Goal: Transaction & Acquisition: Purchase product/service

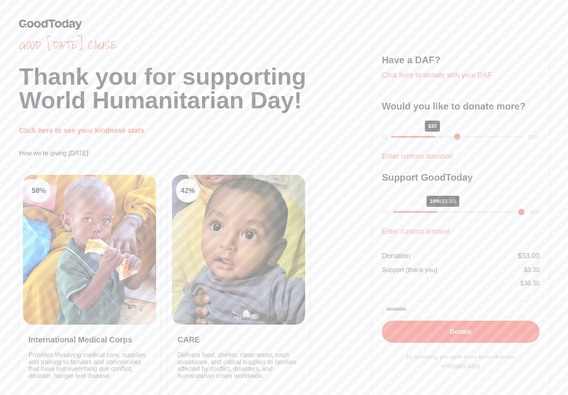
click at [142, 104] on h1 "Thank you for supporting World Humanitarian Day!" at bounding box center [196, 88] width 354 height 47
click at [243, 76] on h1 "Thank you for supporting World Humanitarian Day!" at bounding box center [196, 88] width 354 height 47
drag, startPoint x: 387, startPoint y: 269, endPoint x: 441, endPoint y: 264, distance: 54.5
click at [439, 263] on form "Donation $ 33.00 Support (thank you) $ 3.30 $ 36.30 Donate By continuing, you a…" at bounding box center [461, 310] width 158 height 131
click at [441, 264] on form "Donation $ 33.00 Support (thank you) $ 3.30 $ 36.30 Donate By continuing, you a…" at bounding box center [461, 310] width 158 height 131
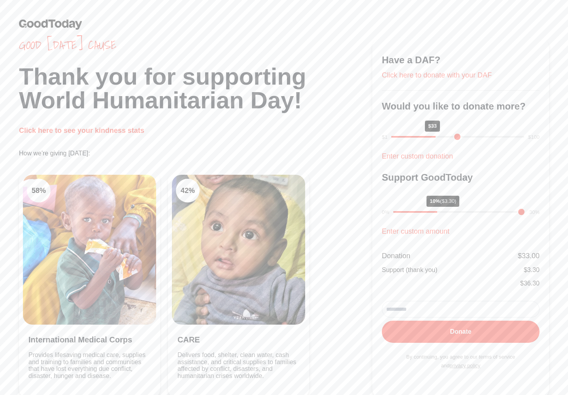
drag, startPoint x: 430, startPoint y: 271, endPoint x: 375, endPoint y: 268, distance: 55.5
click at [375, 268] on div "Have a DAF? Click here to donate with your DAF Would you like to donate more? S…" at bounding box center [461, 218] width 177 height 361
click at [379, 268] on div "Have a DAF? Click here to donate with your DAF Would you like to donate more? S…" at bounding box center [461, 218] width 177 height 361
drag, startPoint x: 379, startPoint y: 268, endPoint x: 443, endPoint y: 264, distance: 64.2
click at [443, 264] on div "Have a DAF? Click here to donate with your DAF Would you like to donate more? S…" at bounding box center [461, 218] width 177 height 361
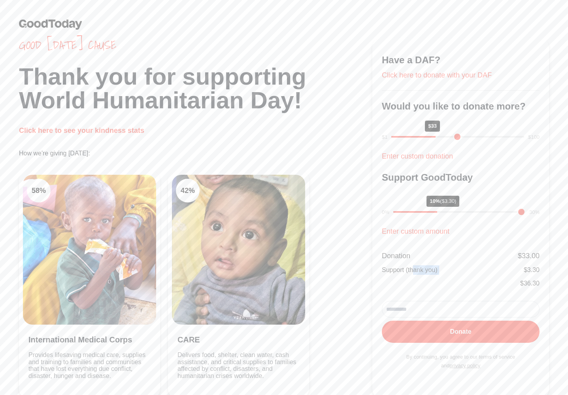
click at [443, 264] on form "Donation $ 33.00 Support (thank you) $ 3.30 $ 36.30 Donate By continuing, you a…" at bounding box center [461, 310] width 158 height 131
click at [361, 254] on div "58 % International Medical Corps Provides lifesaving medical care, supplies and…" at bounding box center [196, 285] width 354 height 228
